Goal: Find specific page/section: Find specific page/section

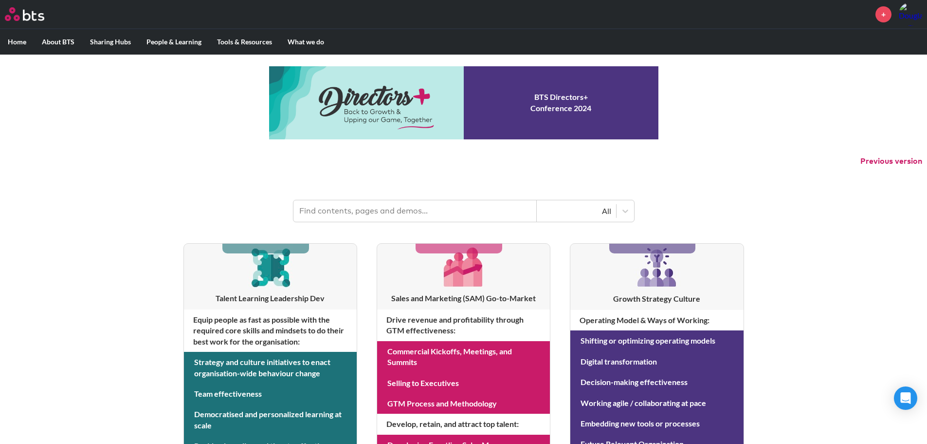
click at [343, 208] on input "text" at bounding box center [415, 210] width 243 height 21
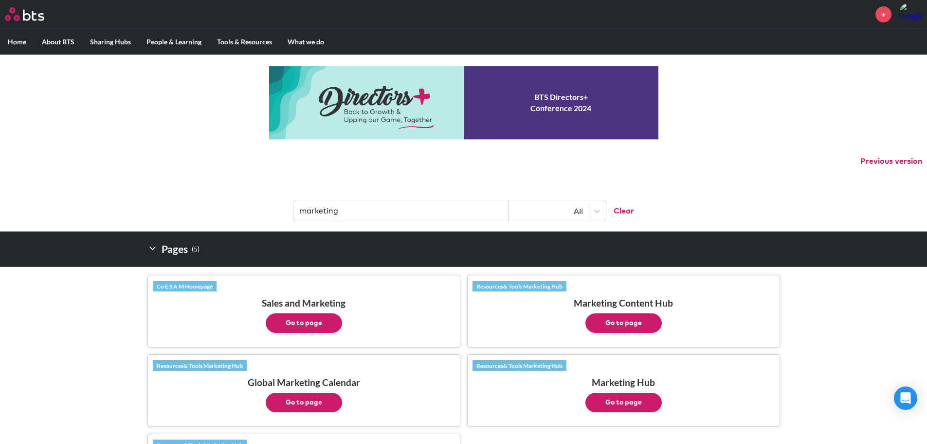
drag, startPoint x: 350, startPoint y: 211, endPoint x: 273, endPoint y: 205, distance: 77.1
click at [273, 205] on header "marketing All Clear" at bounding box center [463, 206] width 927 height 51
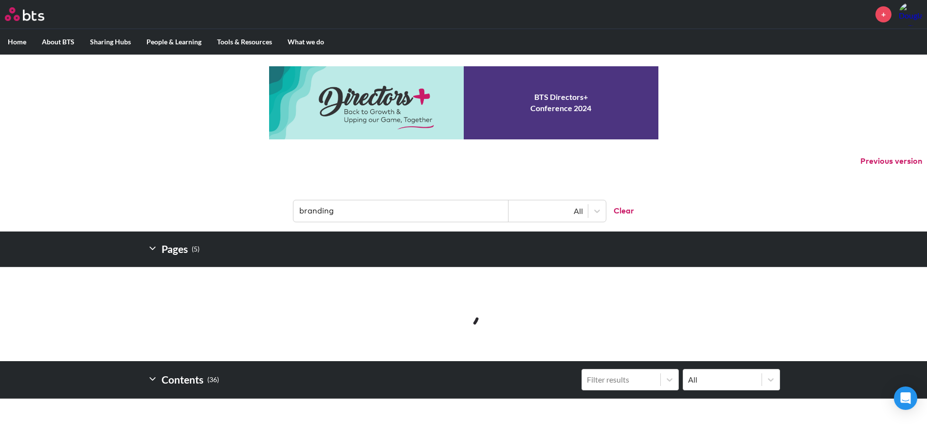
type input "branding"
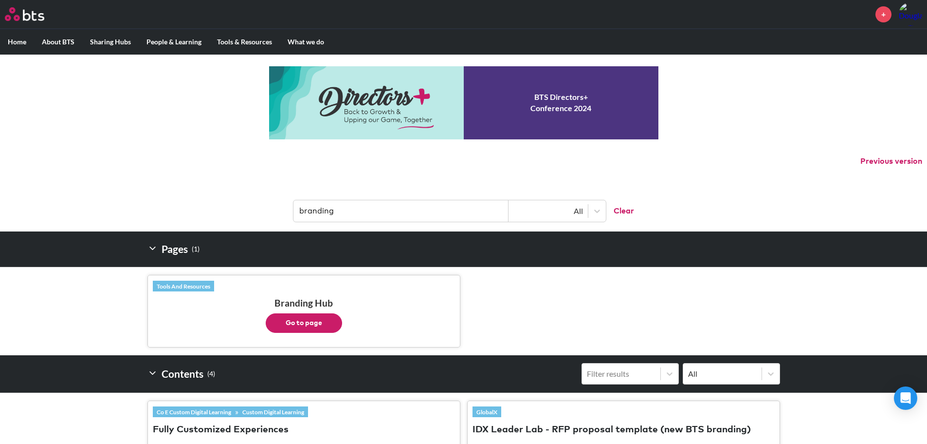
click at [315, 321] on button "Go to page" at bounding box center [304, 322] width 76 height 19
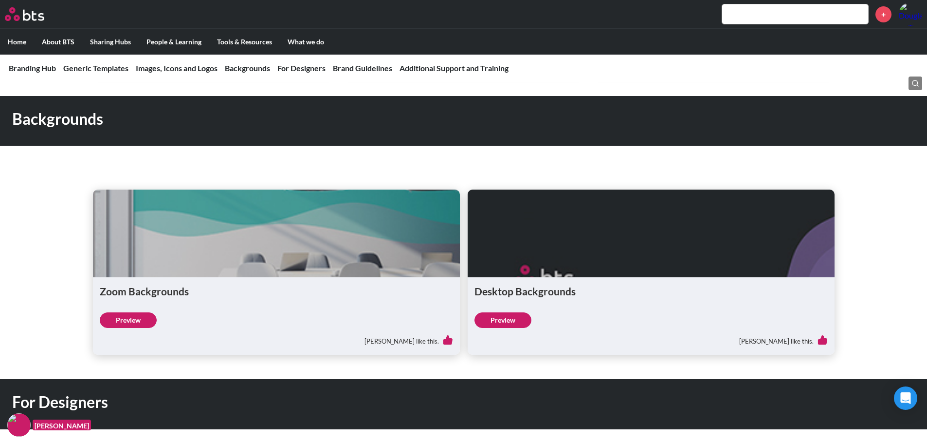
scroll to position [974, 0]
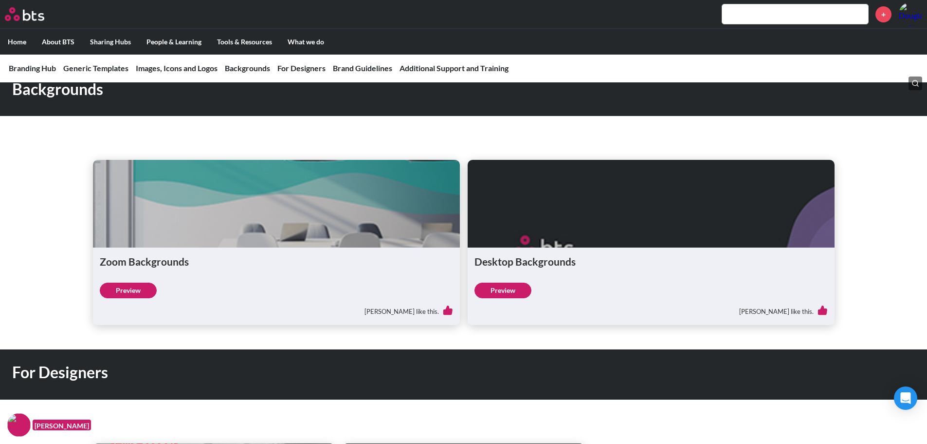
click at [283, 243] on figure at bounding box center [276, 204] width 367 height 88
click at [126, 289] on link "Preview" at bounding box center [128, 290] width 57 height 16
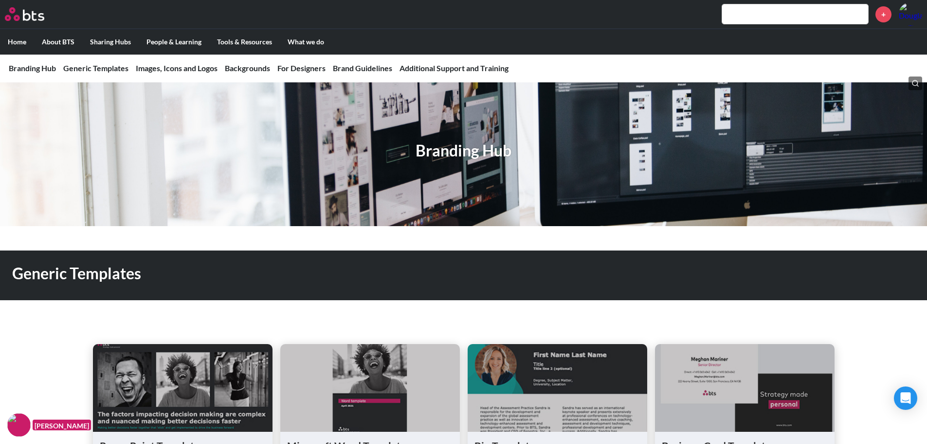
scroll to position [0, 0]
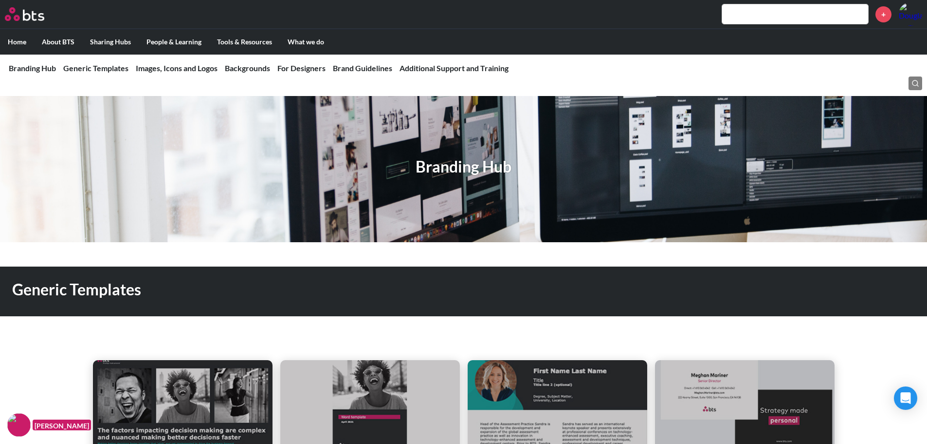
click at [740, 12] on input "text" at bounding box center [795, 13] width 146 height 19
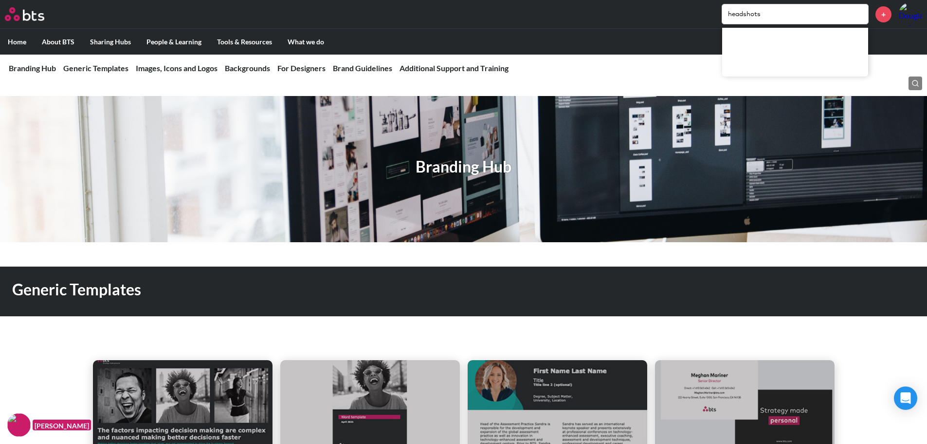
type input "headshots"
